Goal: Answer question/provide support

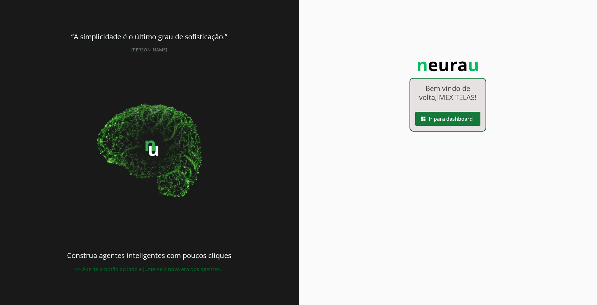
click at [440, 121] on span at bounding box center [447, 118] width 65 height 15
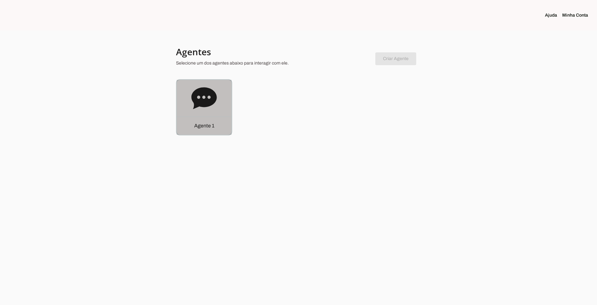
click at [217, 89] on div "Agente 1" at bounding box center [204, 107] width 55 height 55
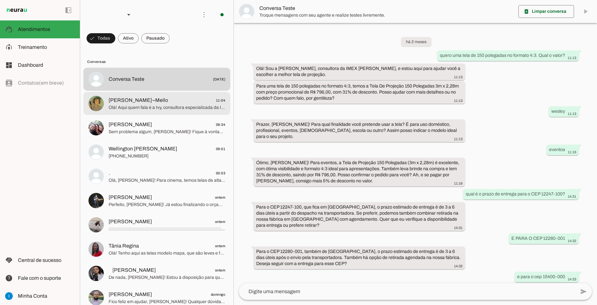
scroll to position [291, 0]
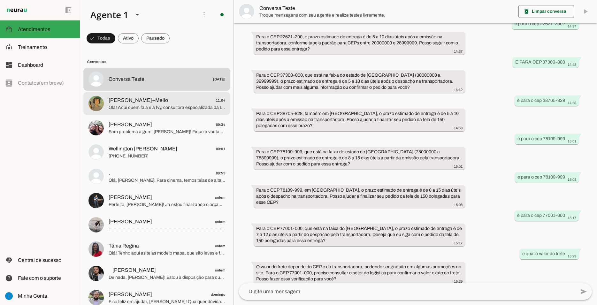
click at [123, 104] on span "Olá! Aqui quem fala é a Ivy, consultora especializada da IMEX Telas. Não sou IA…" at bounding box center [167, 107] width 117 height 6
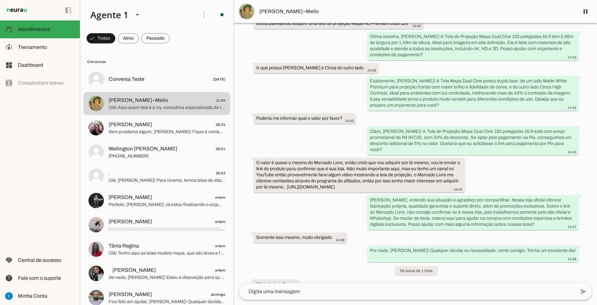
scroll to position [286, 0]
